Goal: Transaction & Acquisition: Purchase product/service

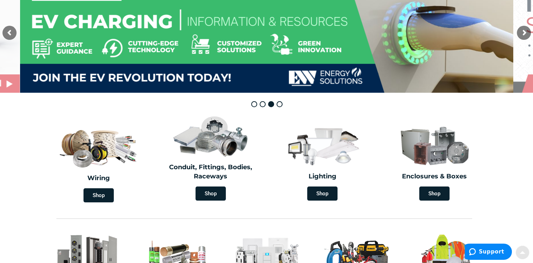
scroll to position [106, 0]
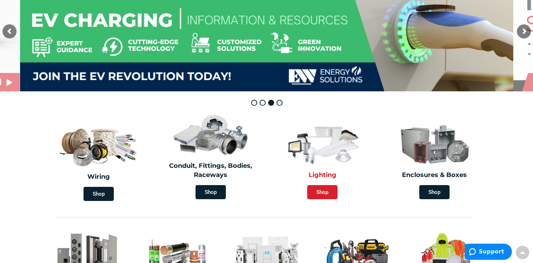
click at [322, 191] on span "Shop" at bounding box center [322, 192] width 30 height 14
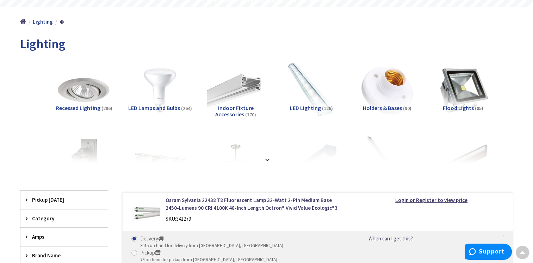
scroll to position [106, 0]
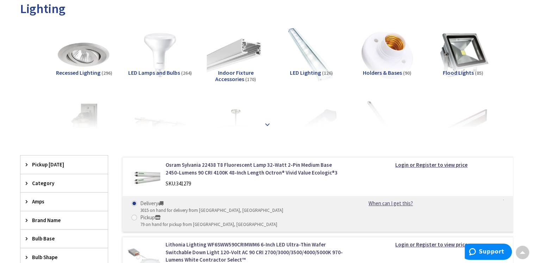
click at [268, 125] on strong at bounding box center [267, 122] width 8 height 8
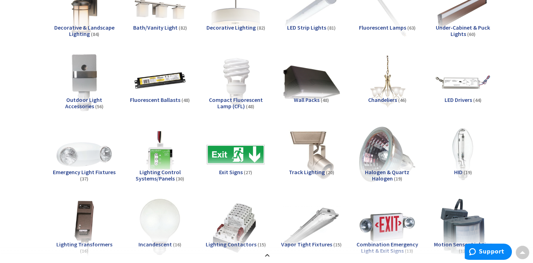
scroll to position [211, 0]
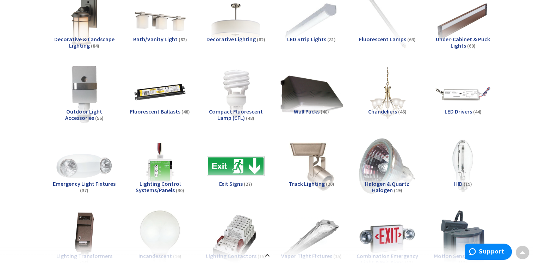
click at [309, 94] on img at bounding box center [311, 94] width 64 height 64
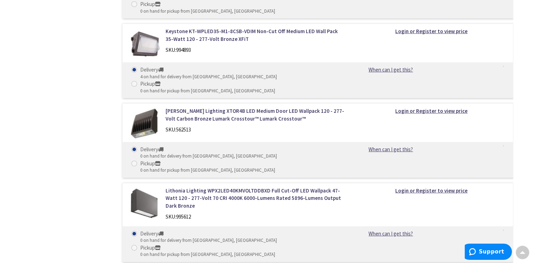
scroll to position [2064, 0]
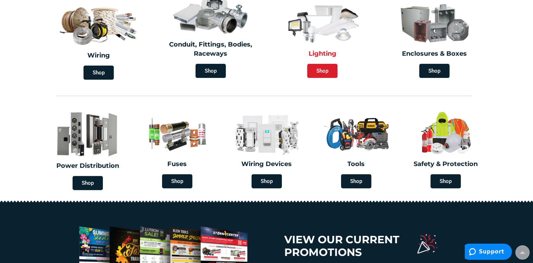
click at [322, 71] on span "Shop" at bounding box center [322, 71] width 30 height 14
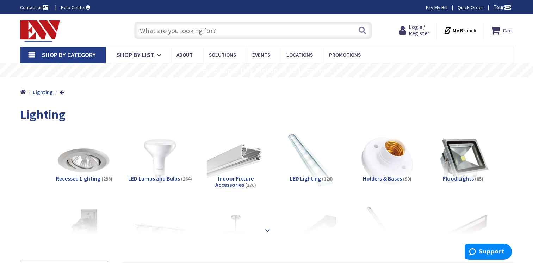
click at [266, 230] on strong at bounding box center [267, 227] width 8 height 8
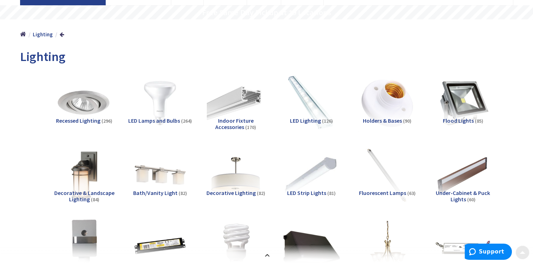
scroll to position [70, 0]
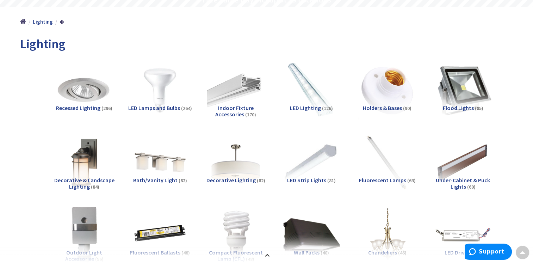
click at [463, 96] on img at bounding box center [463, 90] width 64 height 64
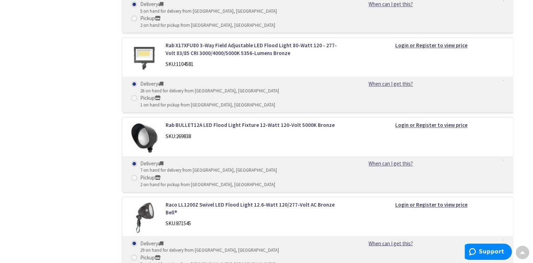
scroll to position [1113, 0]
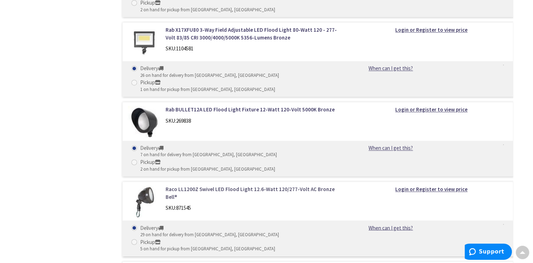
click at [210, 185] on link "Raco LL1200Z Swivel LED Flood Light 12.6-Watt 120/277-Volt AC Bronze Bell®" at bounding box center [255, 192] width 179 height 15
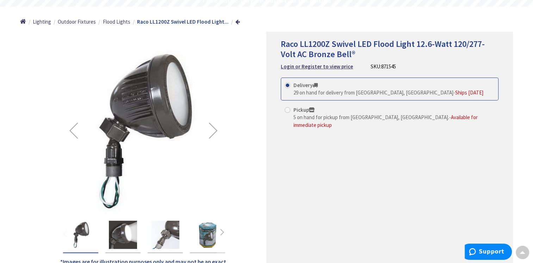
scroll to position [106, 0]
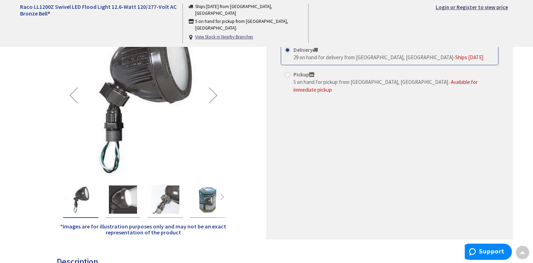
click at [215, 95] on div "Next" at bounding box center [213, 95] width 28 height 28
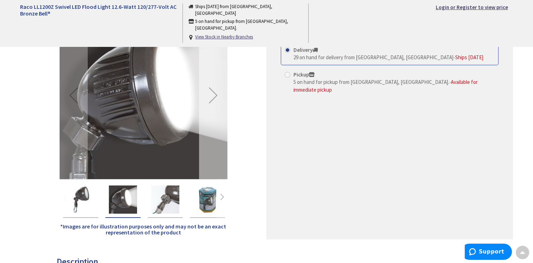
click at [215, 95] on div "Next" at bounding box center [213, 95] width 28 height 28
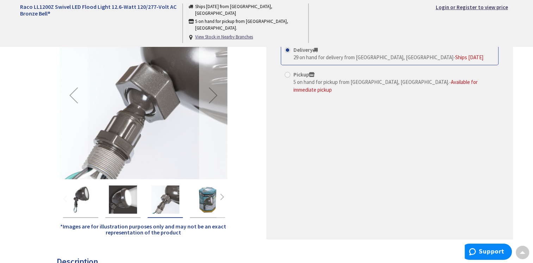
click at [215, 95] on div "Next" at bounding box center [213, 95] width 28 height 28
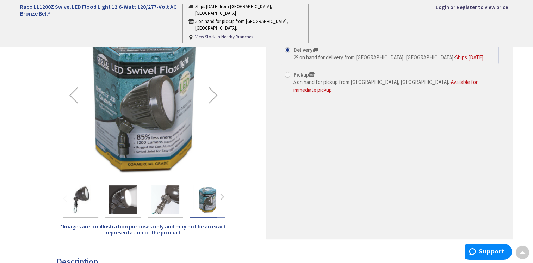
click at [215, 95] on div "Next" at bounding box center [213, 95] width 28 height 28
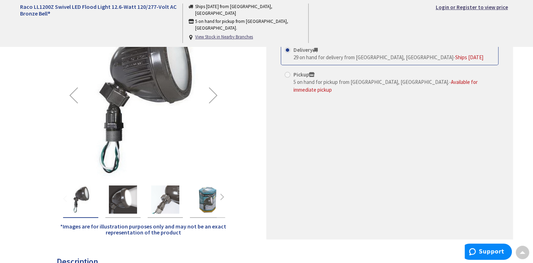
click at [215, 95] on div "Next" at bounding box center [213, 95] width 28 height 28
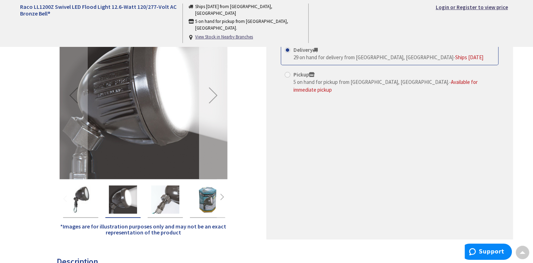
click at [215, 95] on div "Next" at bounding box center [213, 95] width 28 height 28
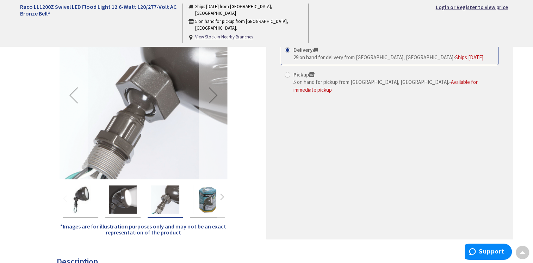
click at [215, 95] on div "Next" at bounding box center [213, 95] width 28 height 28
